Goal: Book appointment/travel/reservation

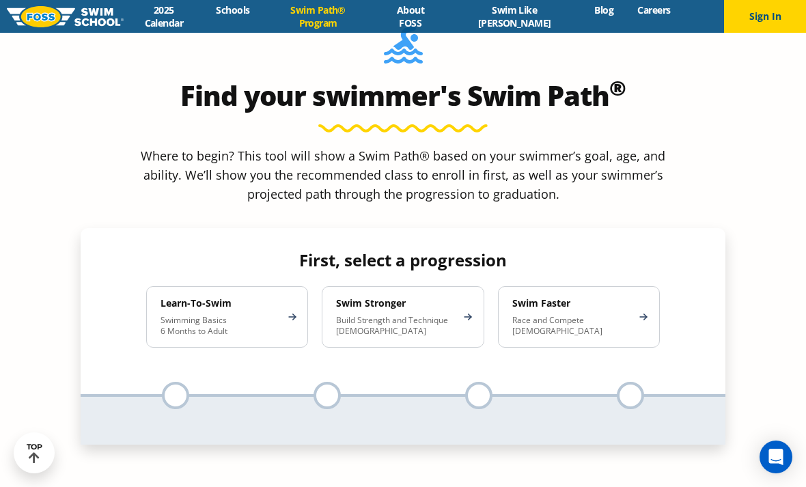
scroll to position [1210, 0]
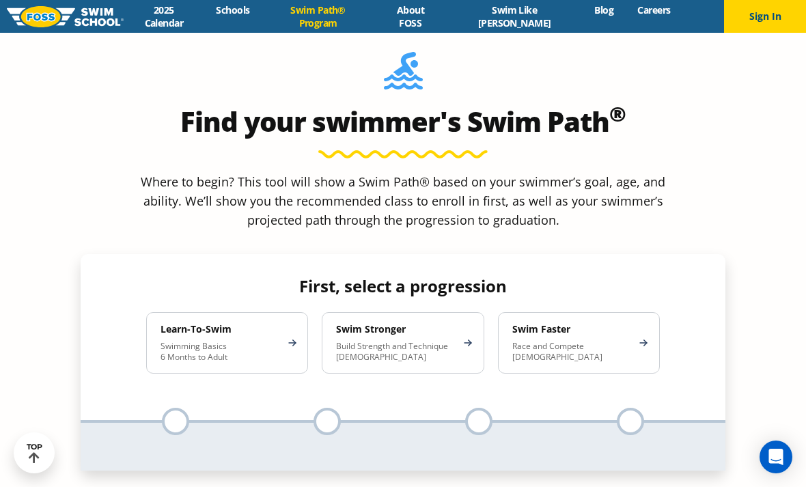
click at [272, 312] on div "Learn-To-Swim Swimming Basics 6 Months to Adult" at bounding box center [227, 342] width 162 height 61
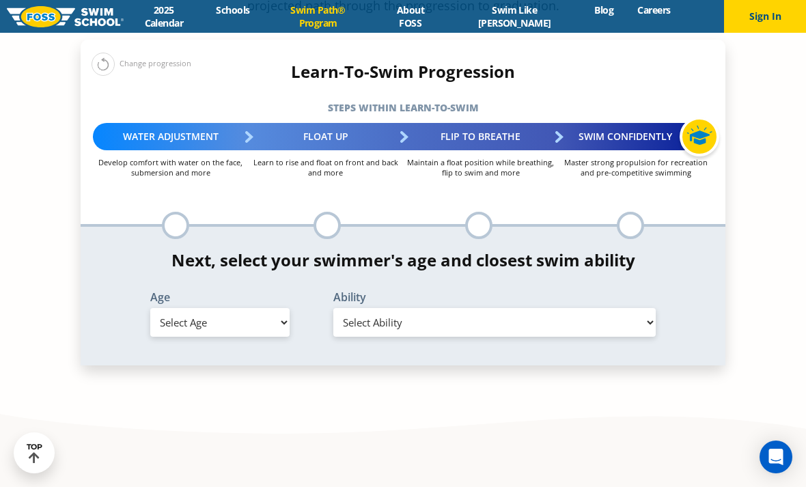
scroll to position [1382, 0]
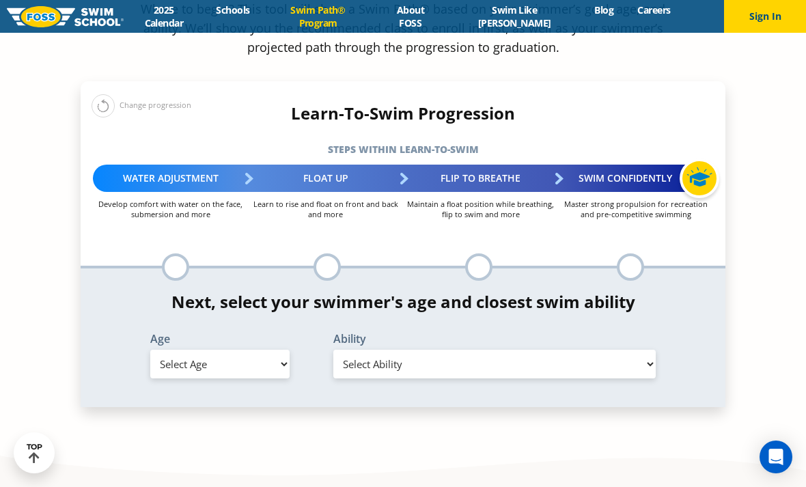
click at [260, 350] on select "Select Age 6 months - 1 year 1 year 2 years 3 years 4 years 5 years 6 years 7 y…" at bounding box center [219, 364] width 139 height 29
select select "2-years"
click at [561, 350] on select "Select Ability First in-water experience Comfortable with water poured over the…" at bounding box center [494, 364] width 322 height 29
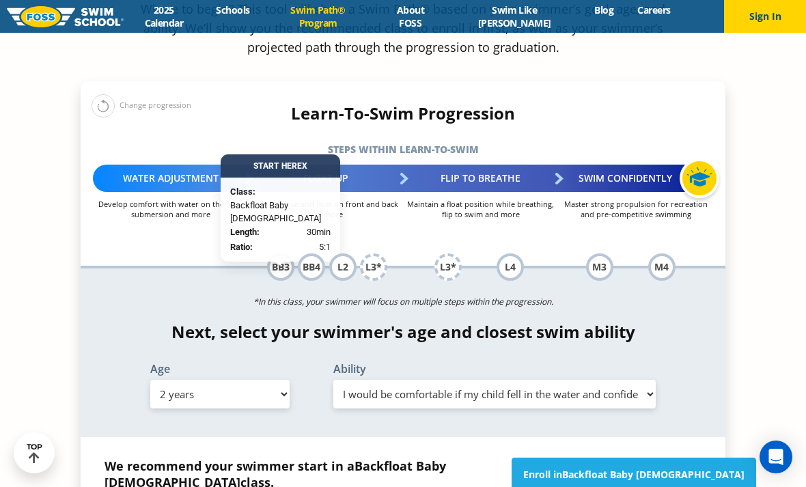
click at [514, 380] on select "Select Ability First in-water experience Comfortable with water poured over the…" at bounding box center [494, 394] width 322 height 29
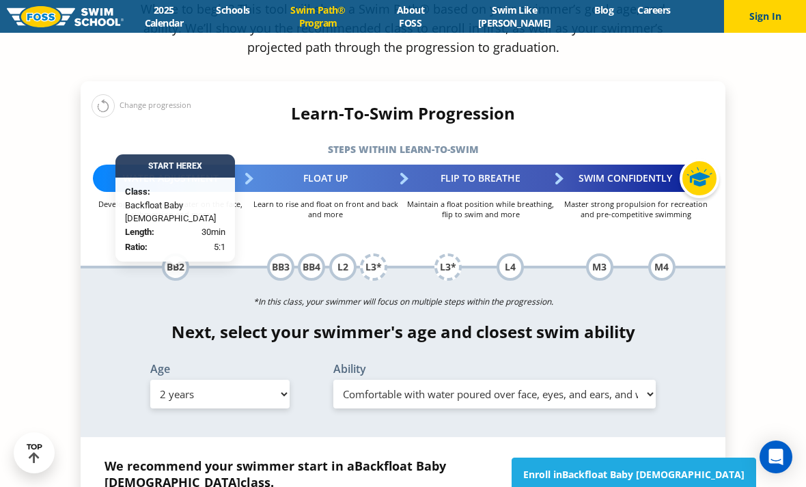
click at [510, 380] on select "Select Ability First in-water experience Comfortable with water poured over the…" at bounding box center [494, 394] width 322 height 29
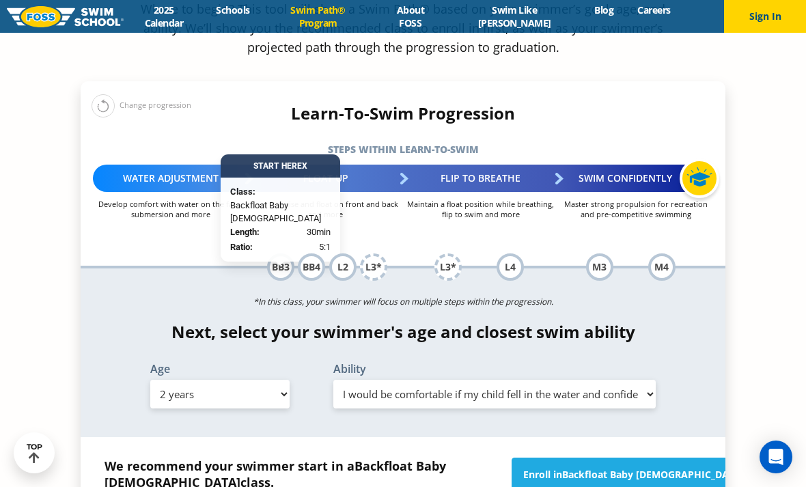
click at [516, 380] on select "Select Ability First in-water experience Comfortable with water poured over the…" at bounding box center [494, 394] width 322 height 29
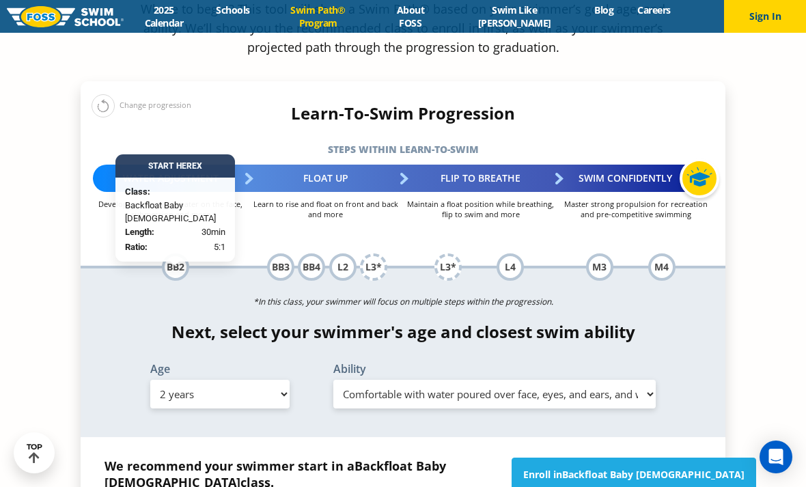
click at [538, 380] on select "Select Ability First in-water experience Comfortable with water poured over the…" at bounding box center [494, 394] width 322 height 29
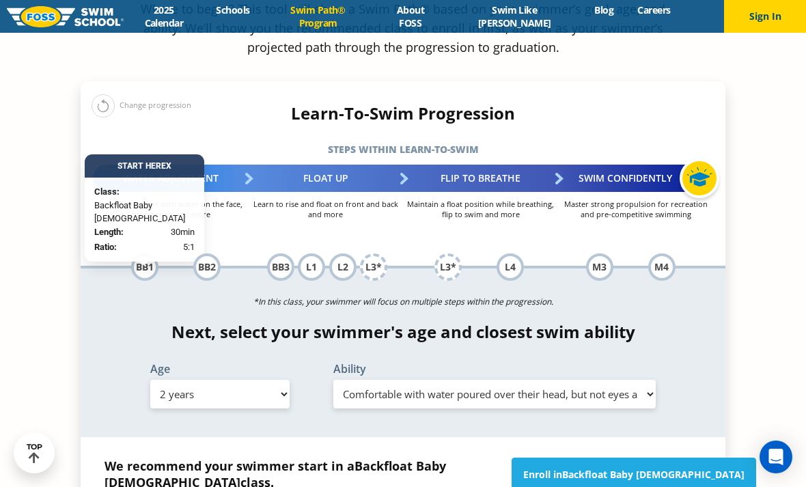
click at [510, 380] on select "Select Ability First in-water experience Comfortable with water poured over the…" at bounding box center [494, 394] width 322 height 29
select select "2-years-comfortable-with-water-poured-over-face-eyes-and-ears-and-with-ears-in-…"
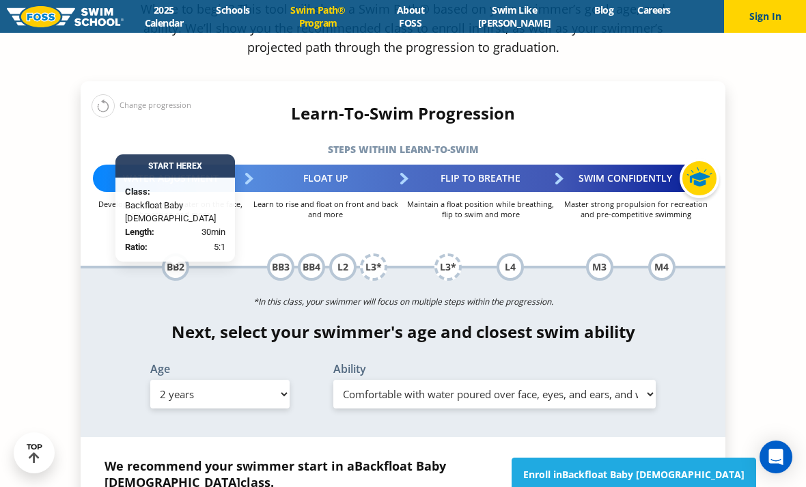
click at [693, 322] on h4 "Next, select your swimmer's age and closest swim ability" at bounding box center [403, 331] width 645 height 19
click at [443, 22] on link "About FOSS" at bounding box center [410, 16] width 72 height 26
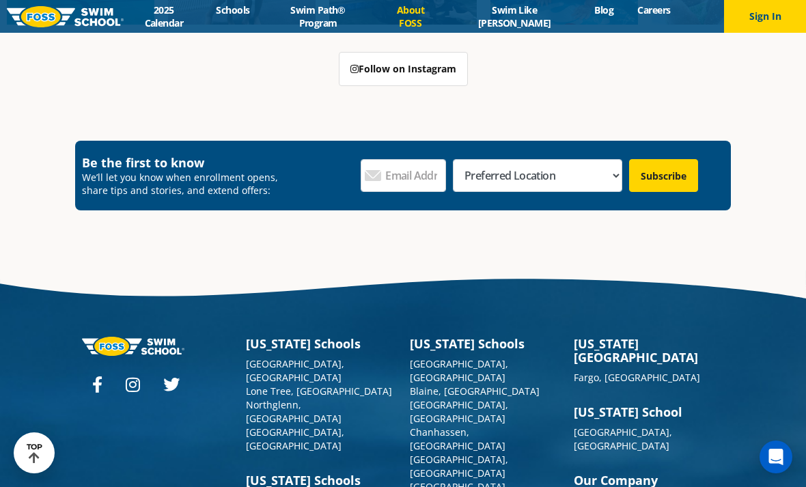
scroll to position [3581, 0]
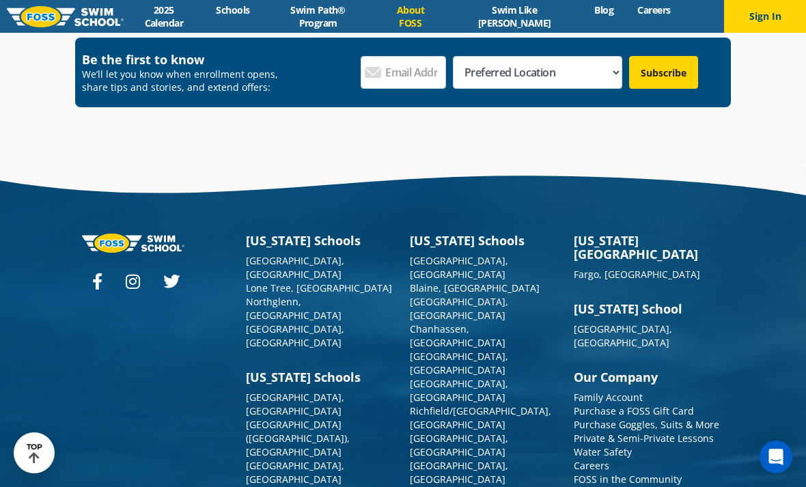
click at [476, 404] on link "Richfield/[GEOGRAPHIC_DATA], [GEOGRAPHIC_DATA]" at bounding box center [480, 417] width 141 height 27
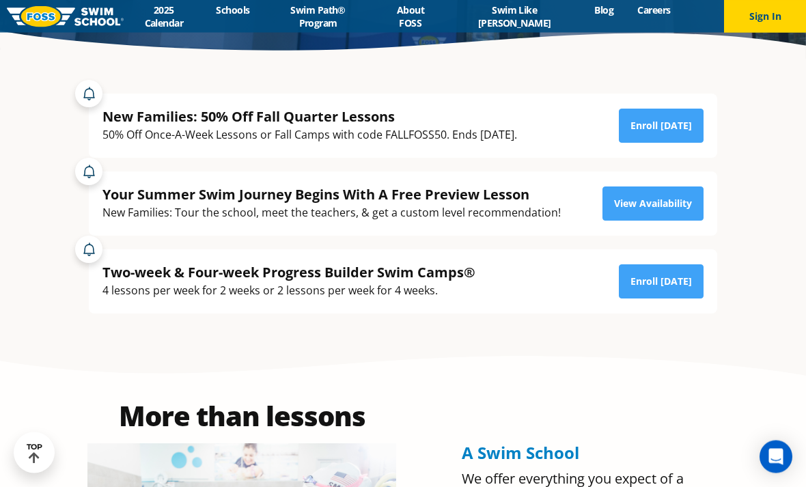
scroll to position [282, 0]
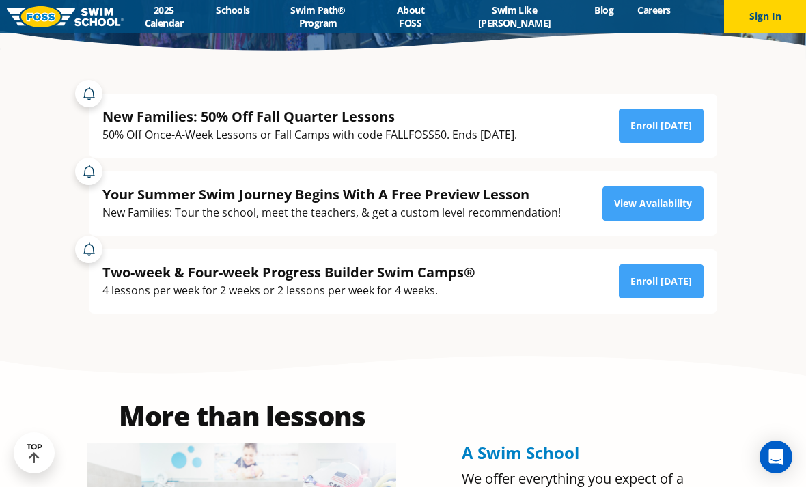
click at [690, 221] on link "View Availability" at bounding box center [652, 203] width 101 height 34
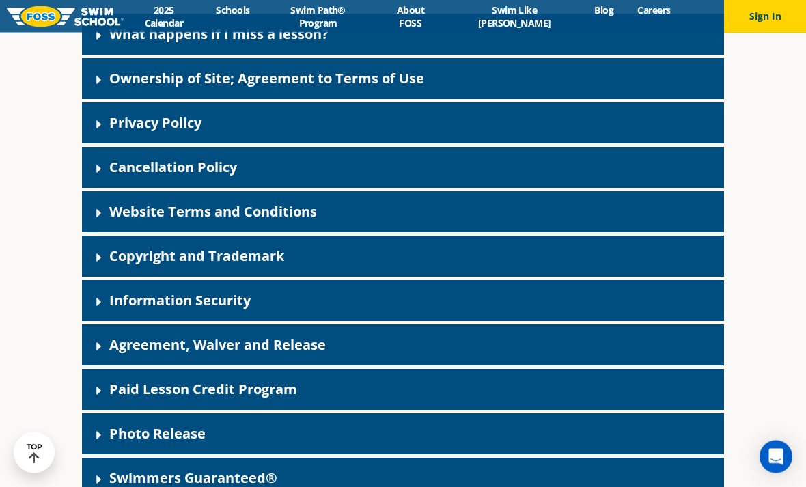
scroll to position [355, 0]
click at [359, 55] on div "What happens if I miss a lesson?" at bounding box center [403, 34] width 642 height 41
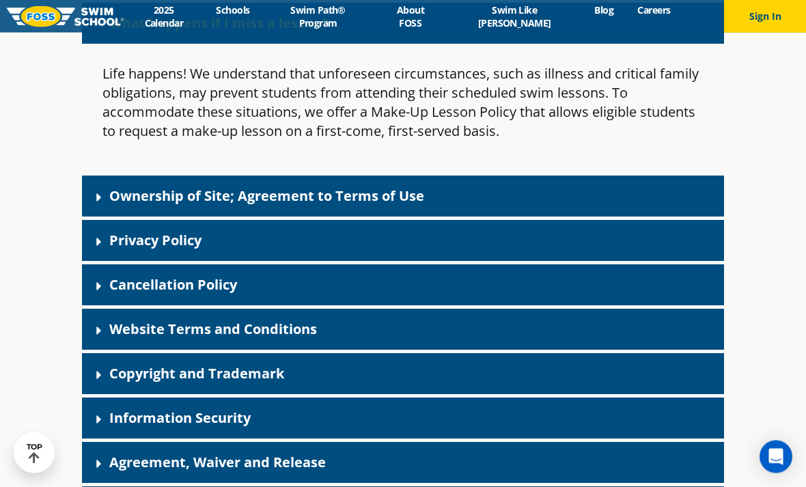
scroll to position [424, 0]
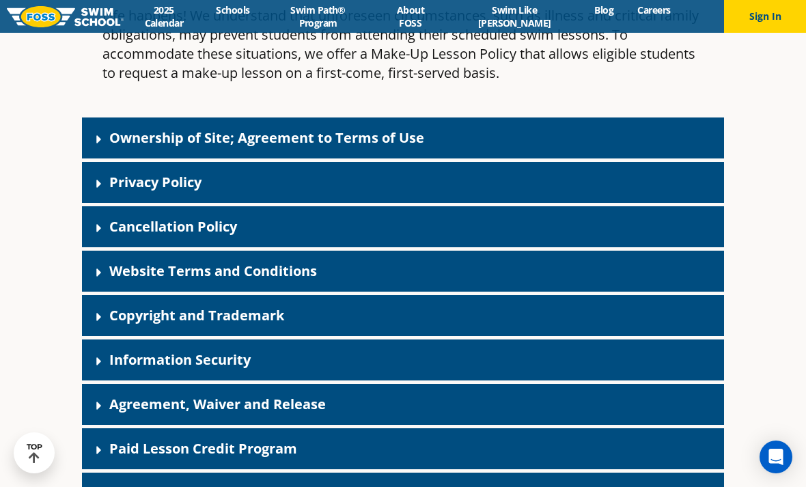
click at [198, 236] on link "Cancellation Policy" at bounding box center [173, 226] width 128 height 18
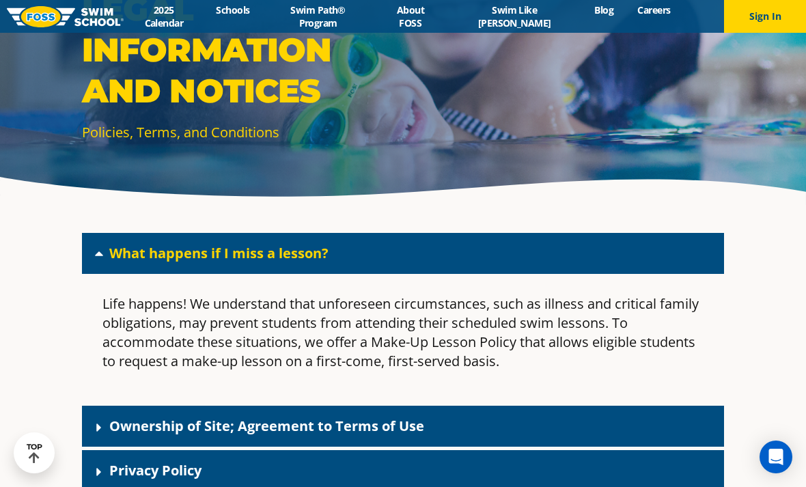
scroll to position [102, 0]
